Goal: Find contact information: Find contact information

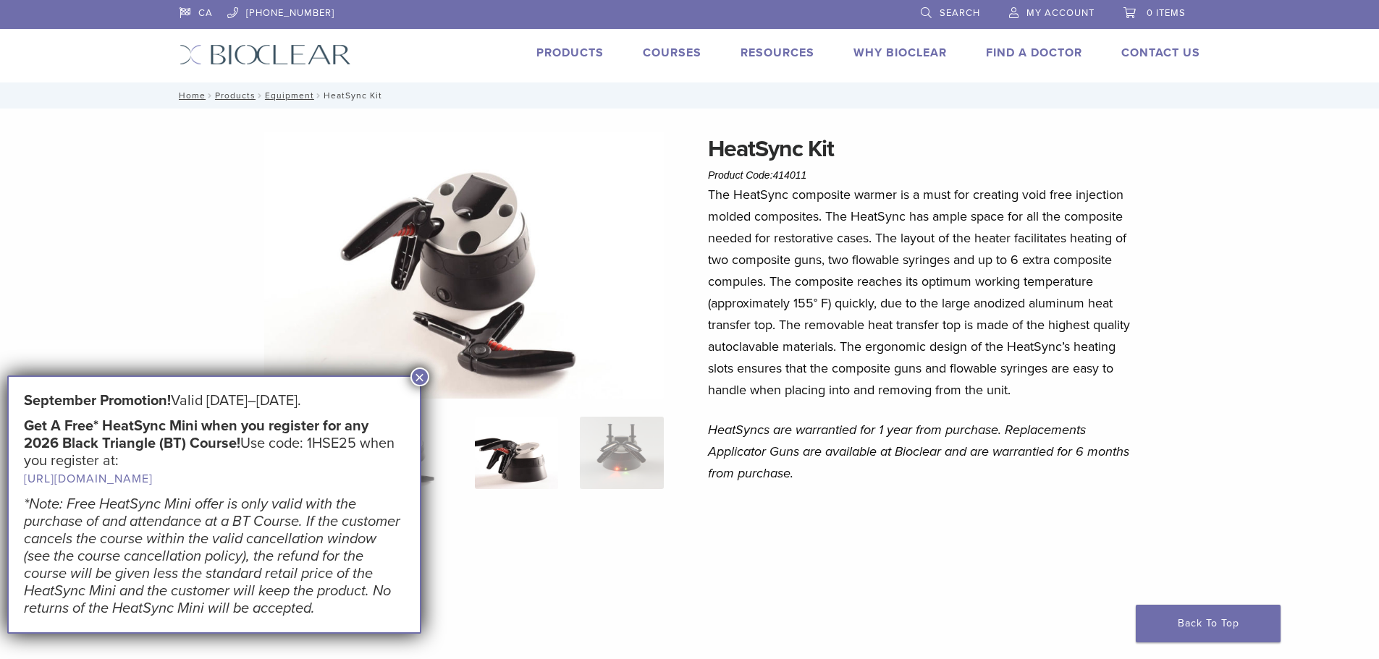
click at [526, 455] on img at bounding box center [516, 453] width 83 height 72
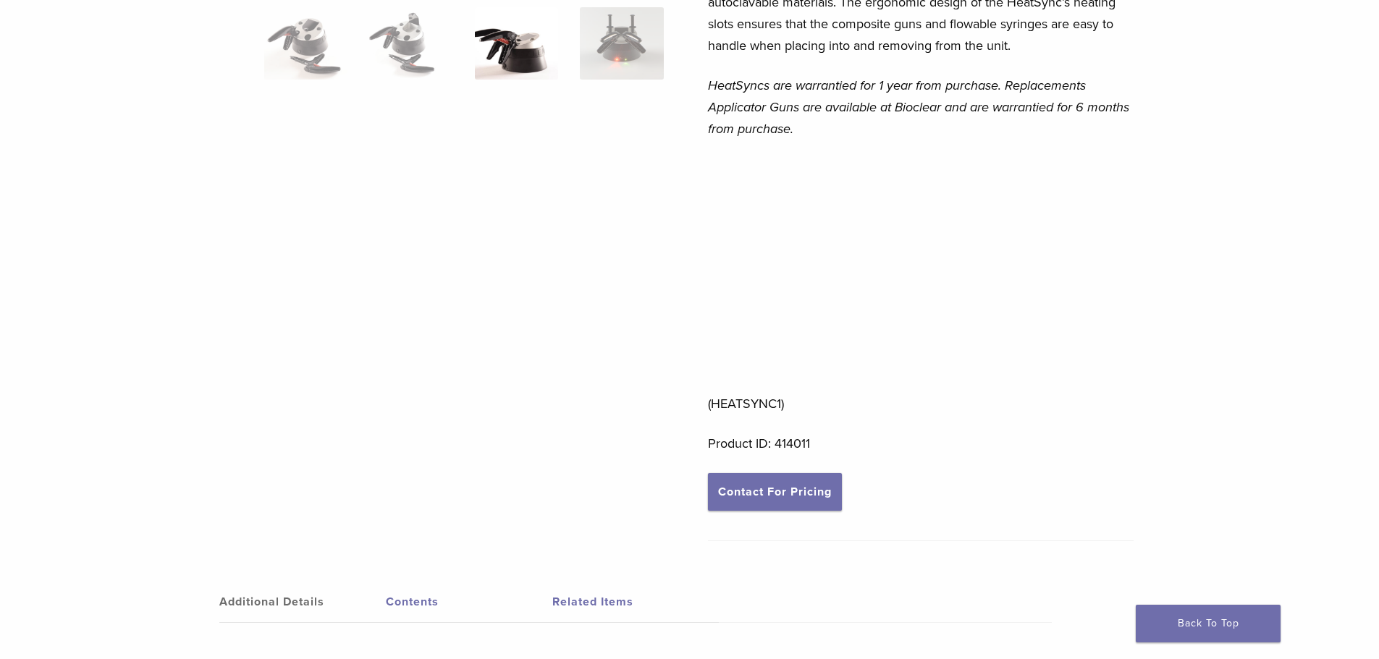
scroll to position [55, 0]
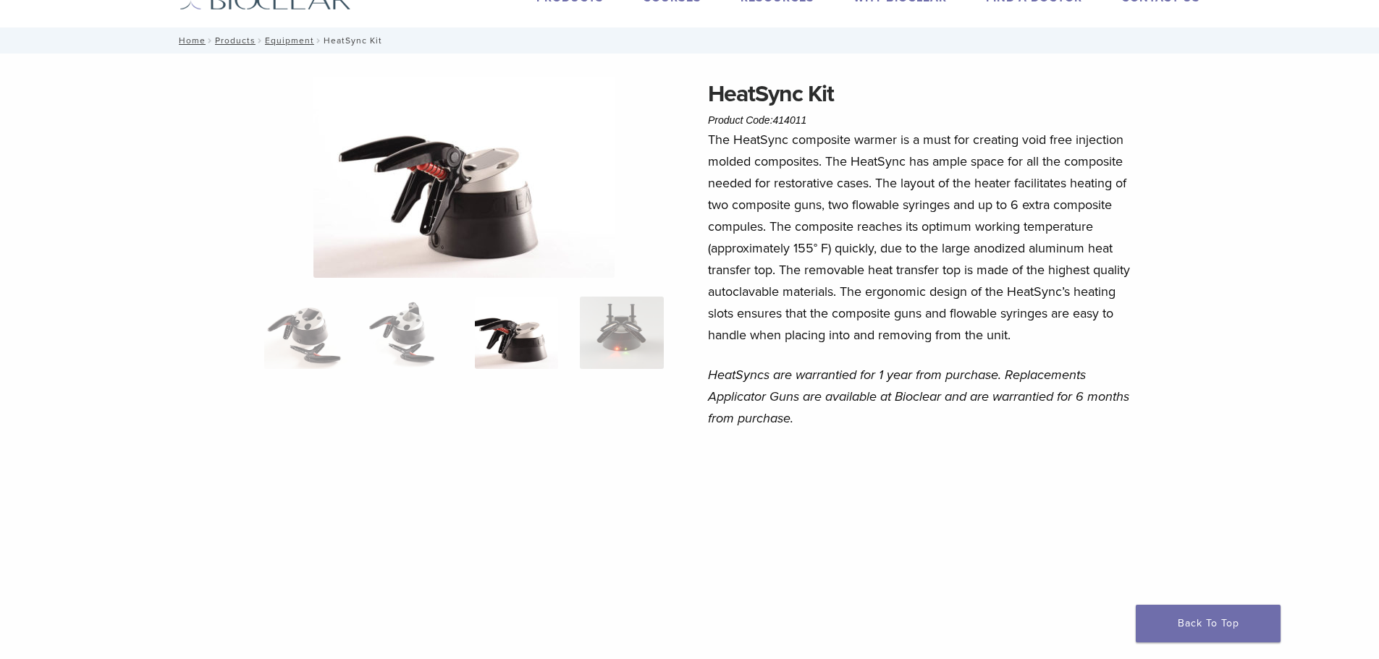
click at [541, 361] on img at bounding box center [516, 333] width 83 height 72
click at [420, 337] on img at bounding box center [410, 333] width 83 height 72
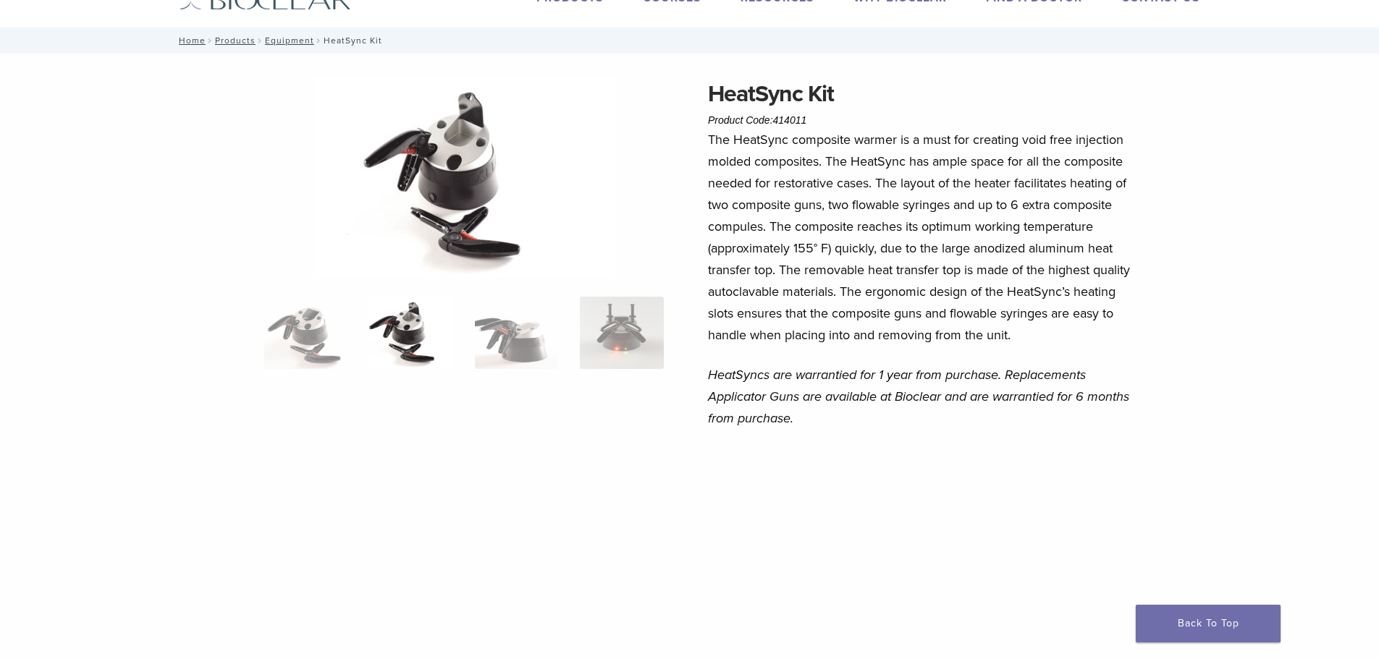
click at [279, 313] on img at bounding box center [305, 333] width 83 height 72
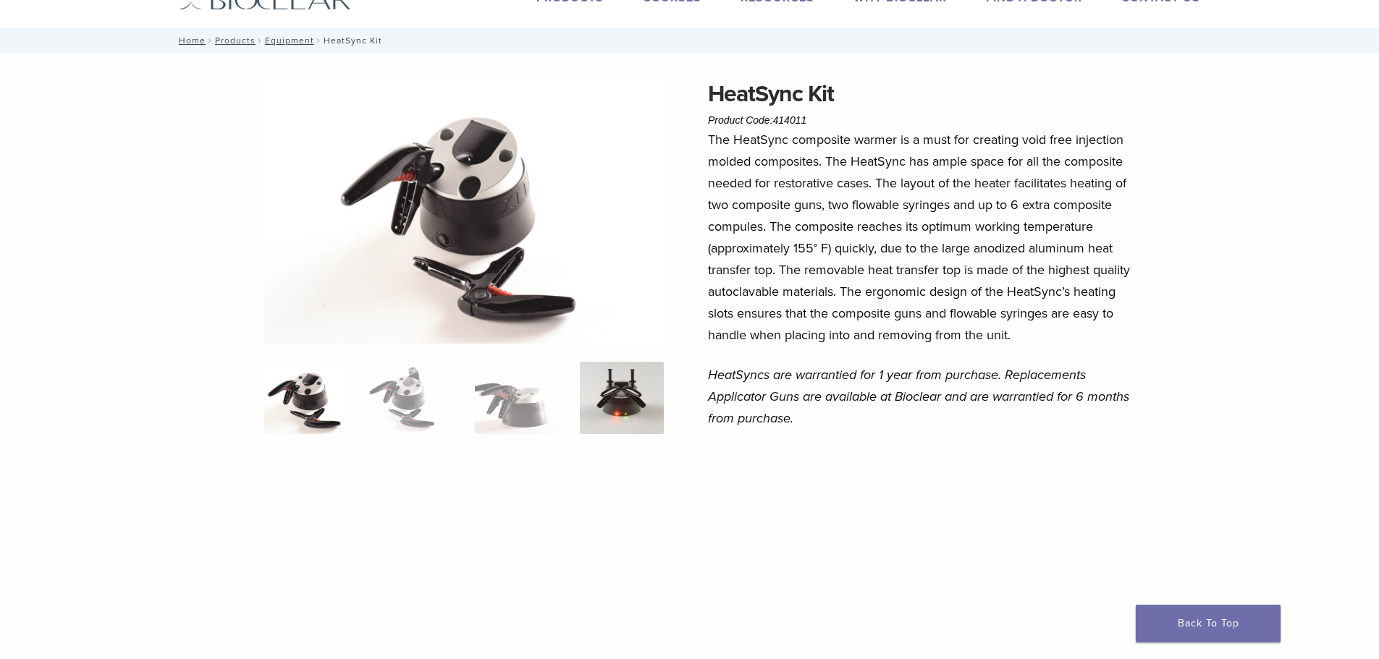
click at [606, 409] on img at bounding box center [621, 398] width 83 height 72
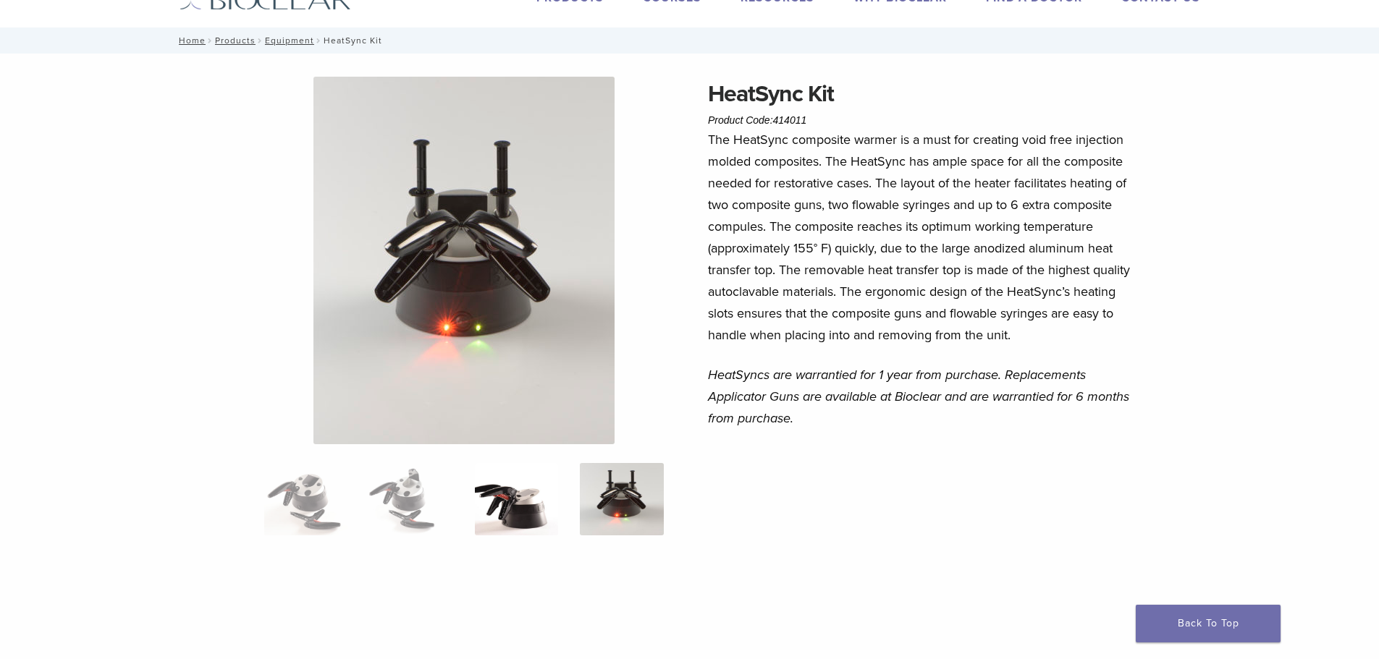
click at [555, 509] on img at bounding box center [516, 499] width 83 height 72
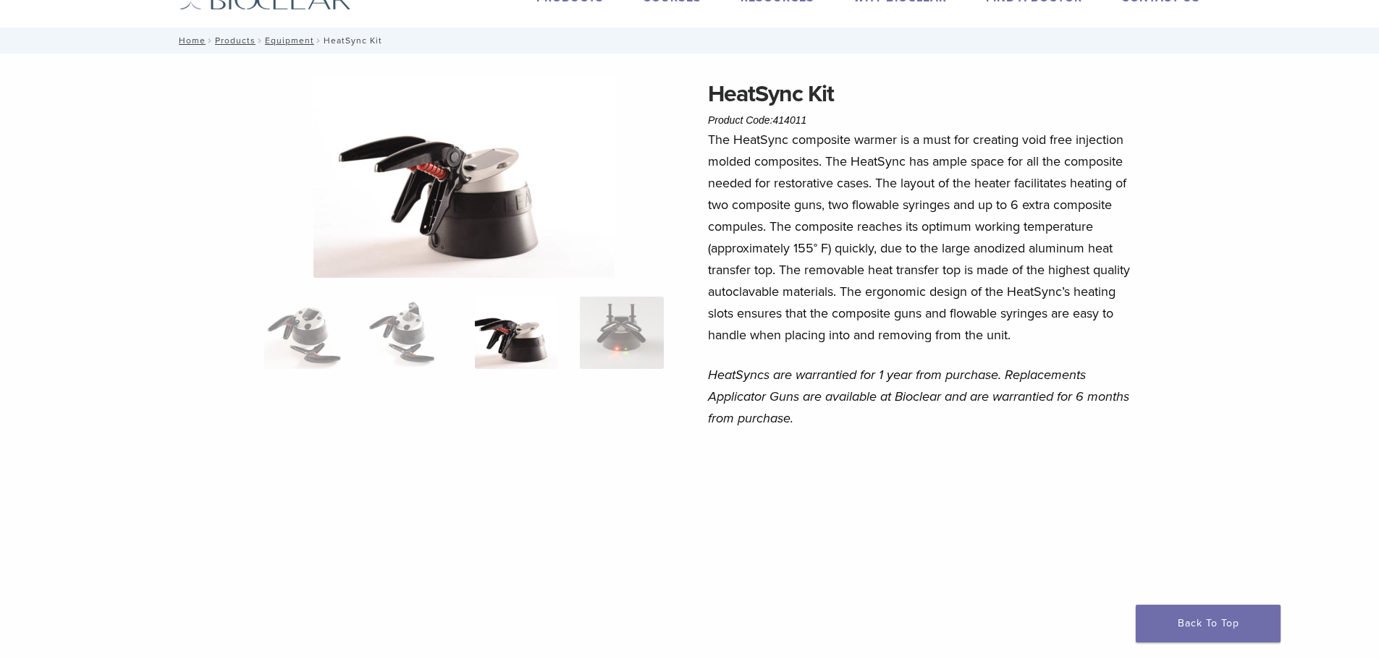
click at [570, 294] on div at bounding box center [463, 438] width 399 height 722
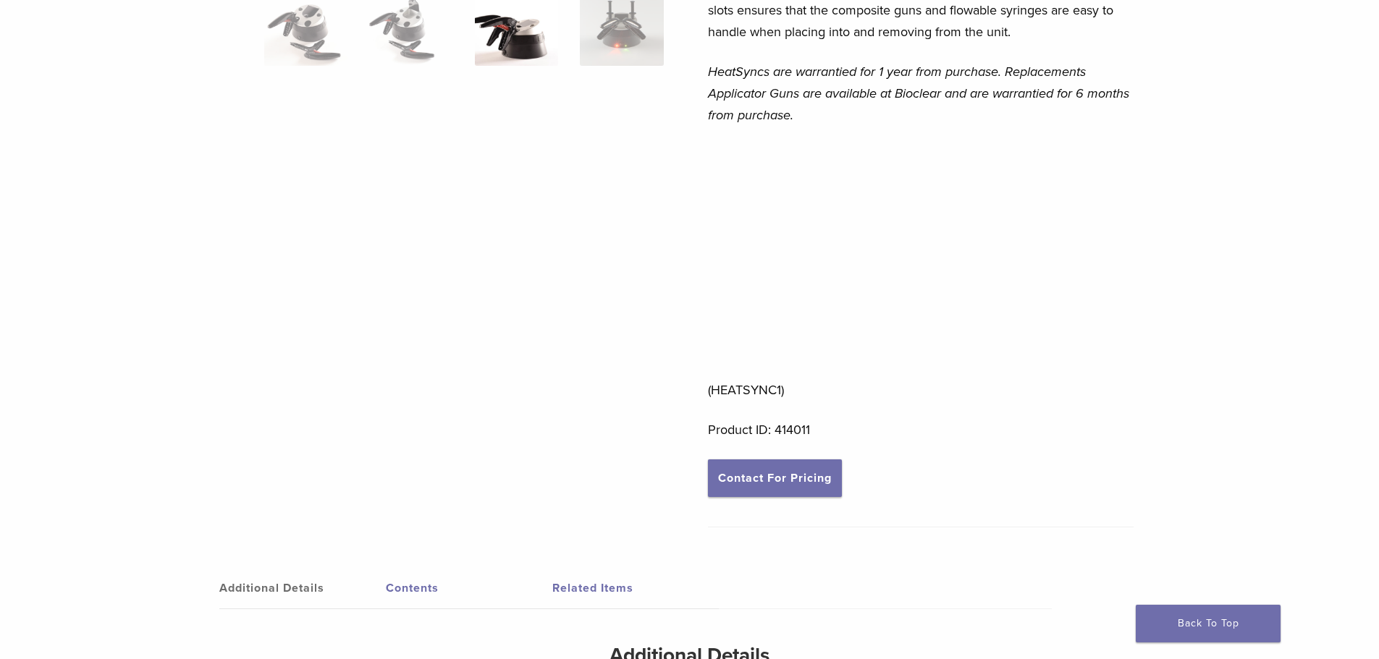
scroll to position [579, 0]
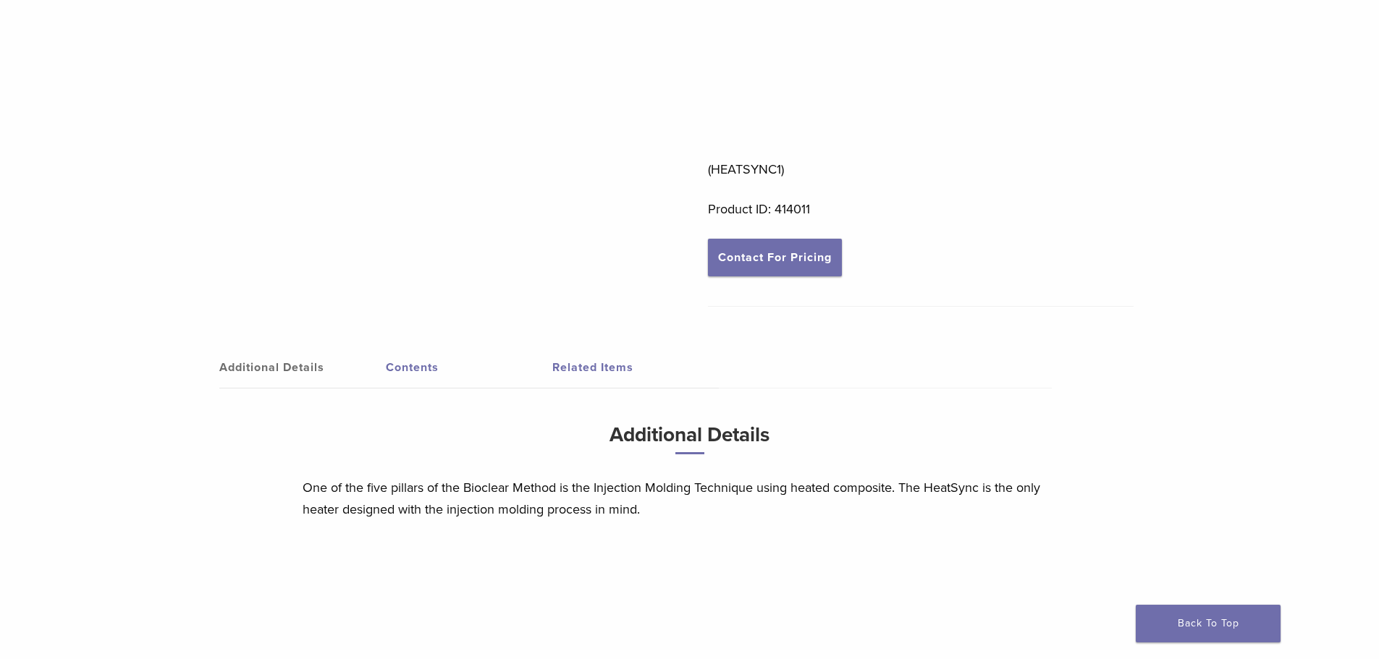
click at [708, 218] on p "Product ID: 414011" at bounding box center [921, 209] width 426 height 22
click at [737, 240] on link "Contact For Pricing" at bounding box center [775, 258] width 134 height 38
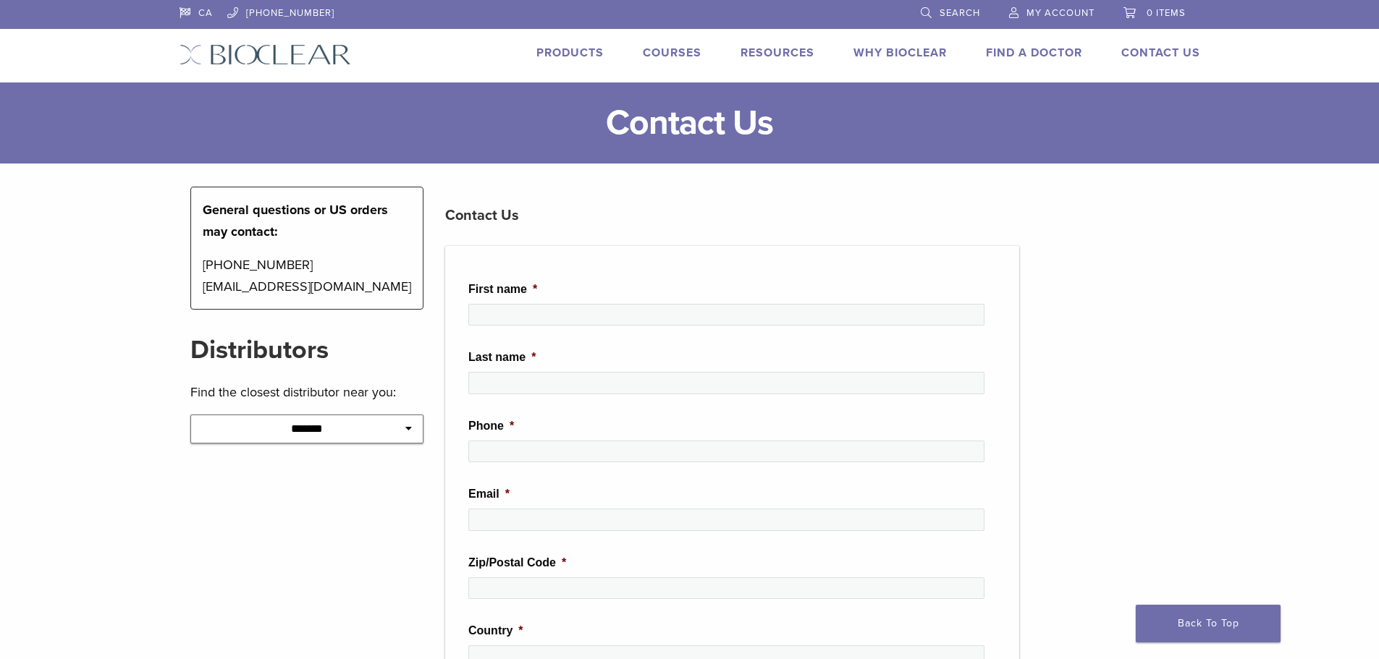
click at [494, 337] on div at bounding box center [726, 320] width 516 height 33
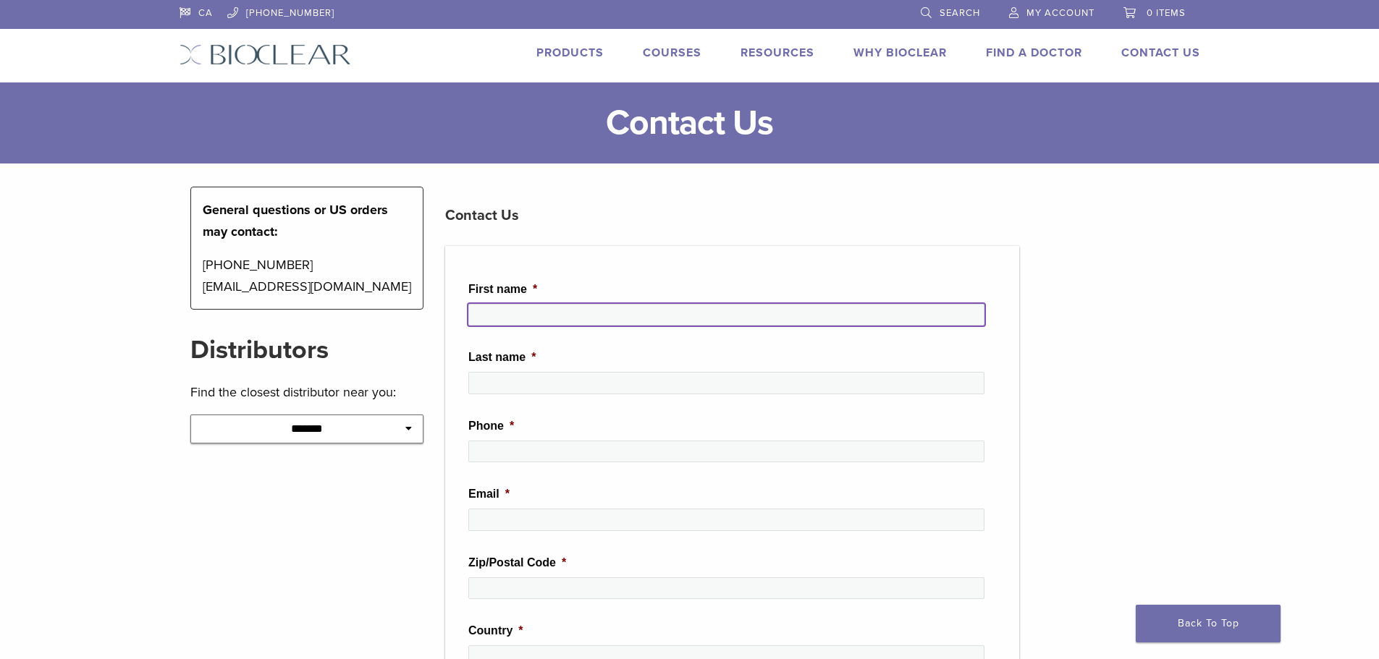
click at [502, 321] on input "First name *" at bounding box center [726, 315] width 516 height 22
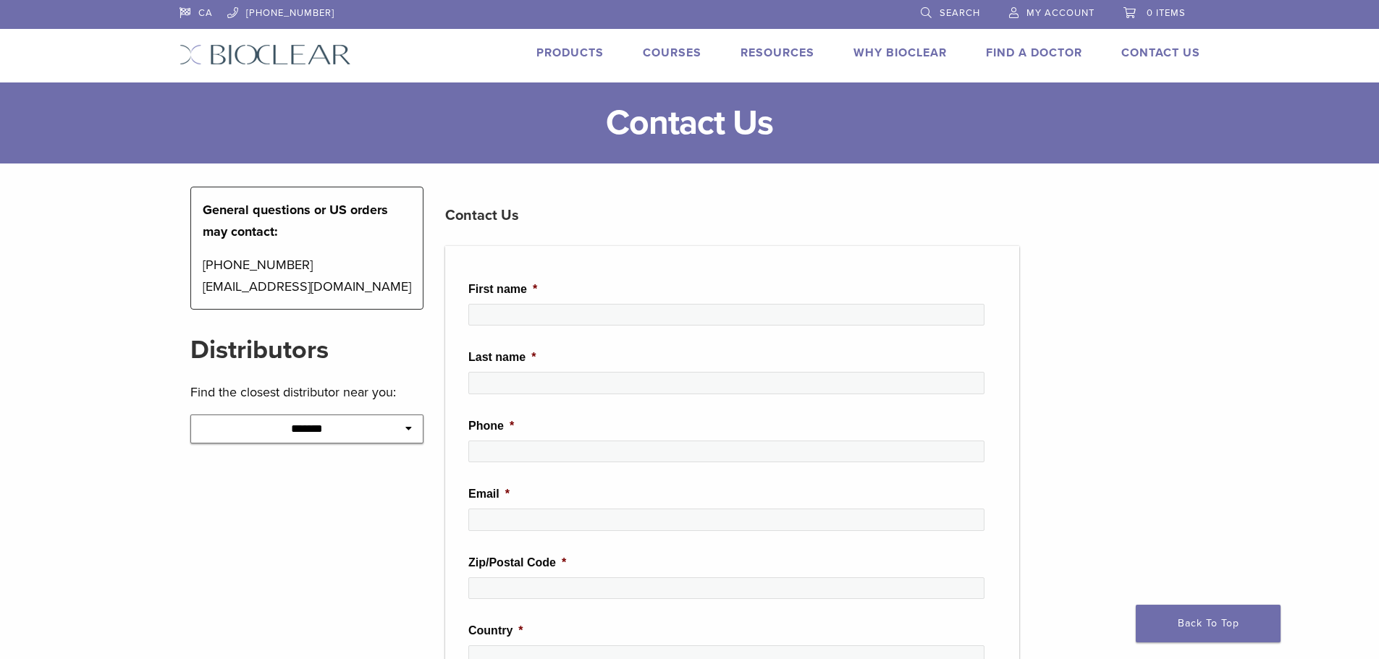
click at [313, 439] on select "**********" at bounding box center [307, 429] width 234 height 29
select select "******"
click at [190, 415] on select "**********" at bounding box center [307, 429] width 234 height 29
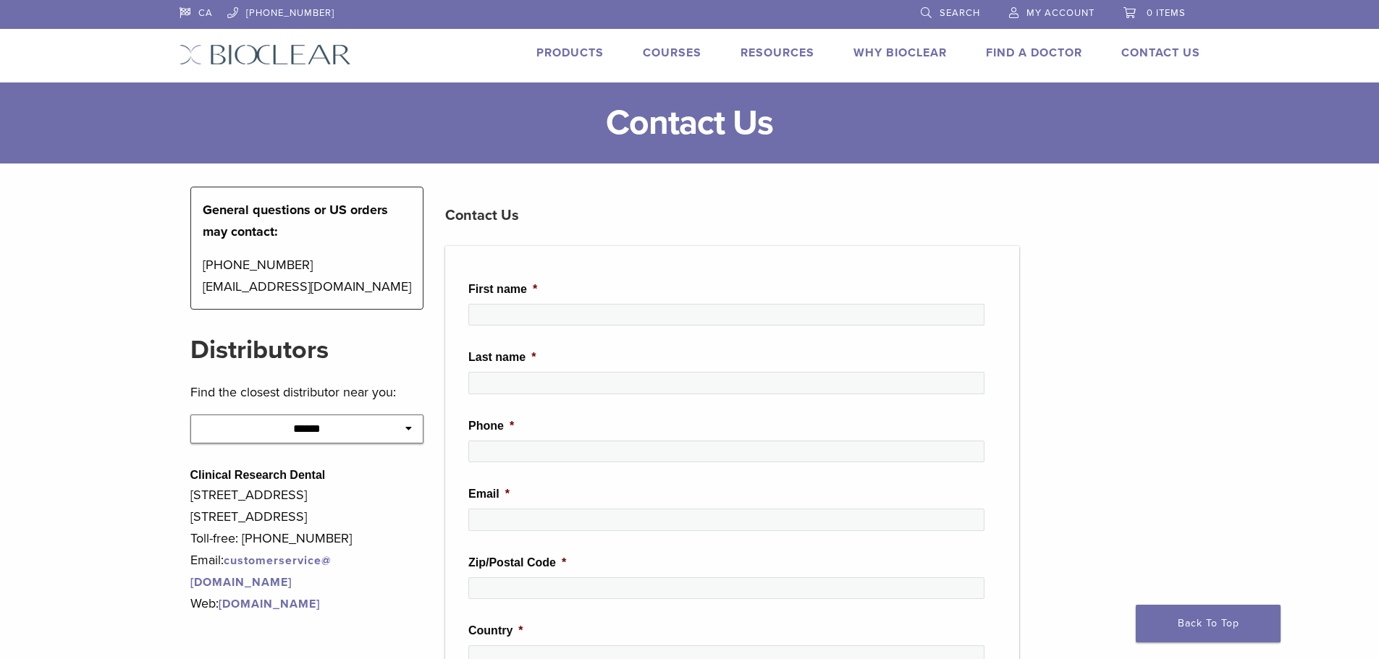
scroll to position [217, 0]
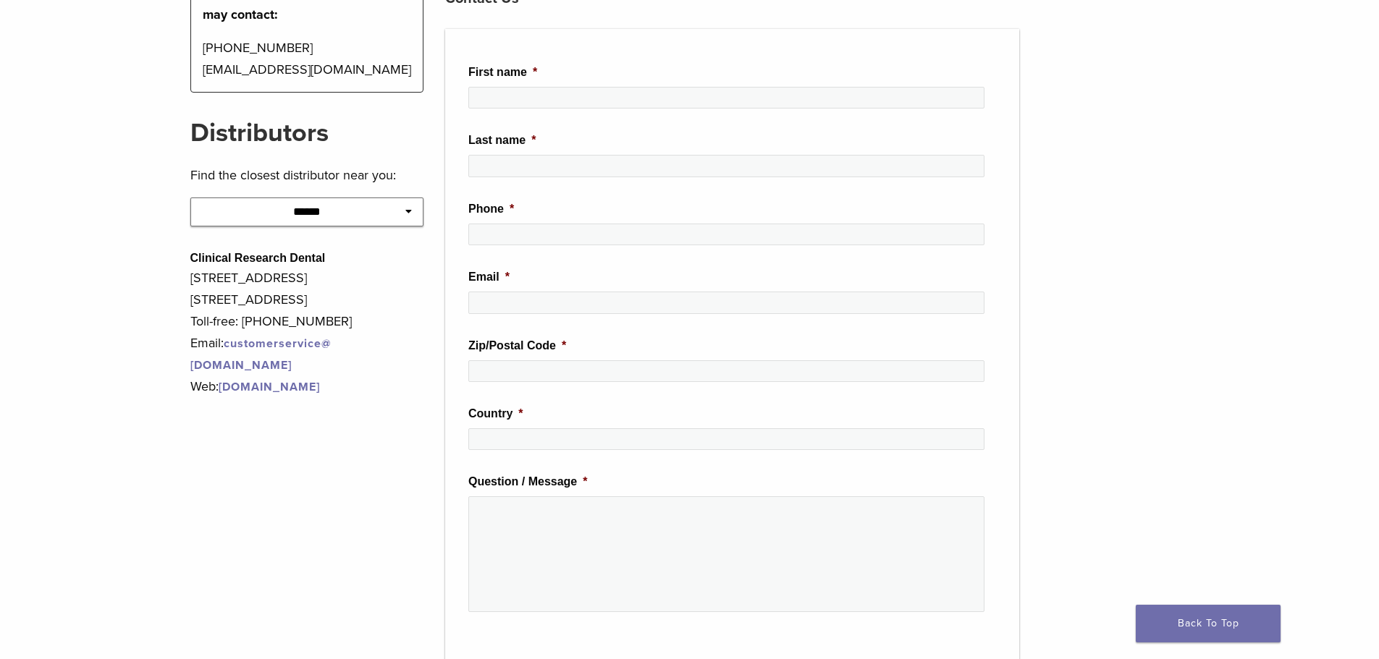
click at [320, 382] on link "www.clinicalresearchdental.com" at bounding box center [269, 387] width 101 height 14
